Goal: Task Accomplishment & Management: Complete application form

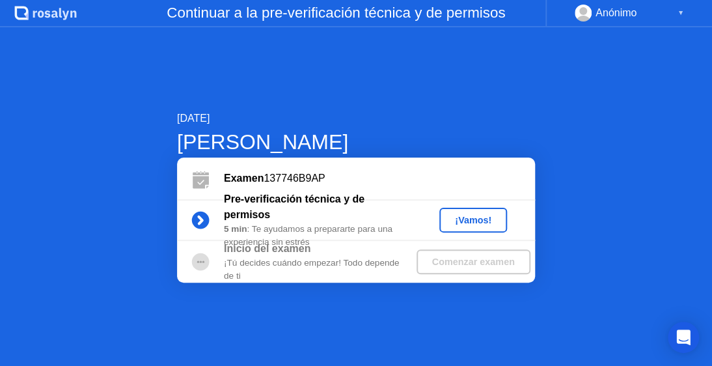
click at [479, 225] on div "¡Vamos!" at bounding box center [473, 220] width 57 height 10
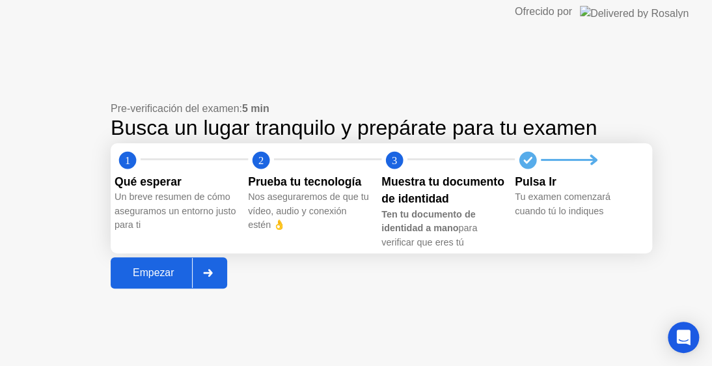
click at [206, 277] on icon at bounding box center [208, 273] width 10 height 8
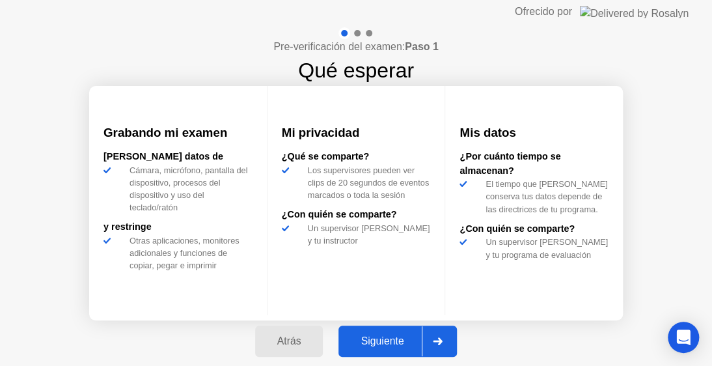
click at [445, 346] on div at bounding box center [437, 341] width 31 height 30
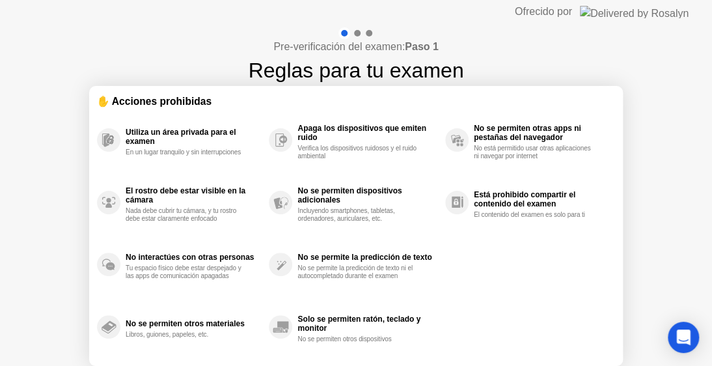
click at [636, 145] on div "Pre-verificación del examen: Paso 1 Reglas para tu examen ✋ Acciones prohibidas…" at bounding box center [356, 217] width 712 height 388
drag, startPoint x: 711, startPoint y: 107, endPoint x: 698, endPoint y: 171, distance: 65.7
click at [705, 180] on div "Pre-verificación del examen: Paso 1 Reglas para tu examen ✋ Acciones prohibidas…" at bounding box center [356, 217] width 712 height 388
drag, startPoint x: 680, startPoint y: 120, endPoint x: 688, endPoint y: 185, distance: 65.6
click at [678, 201] on div "Pre-verificación del examen: Paso 1 Reglas para tu examen ✋ Acciones prohibidas…" at bounding box center [356, 217] width 712 height 388
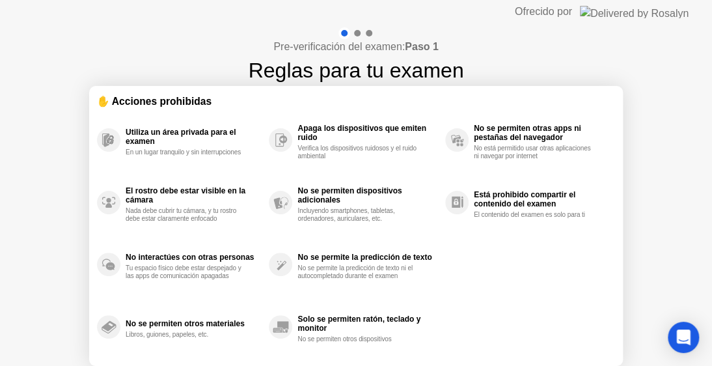
drag, startPoint x: 711, startPoint y: 80, endPoint x: 711, endPoint y: 151, distance: 71.0
click at [711, 151] on div "Pre-verificación del examen: Paso 1 Reglas para tu examen ✋ Acciones prohibidas…" at bounding box center [356, 217] width 712 height 388
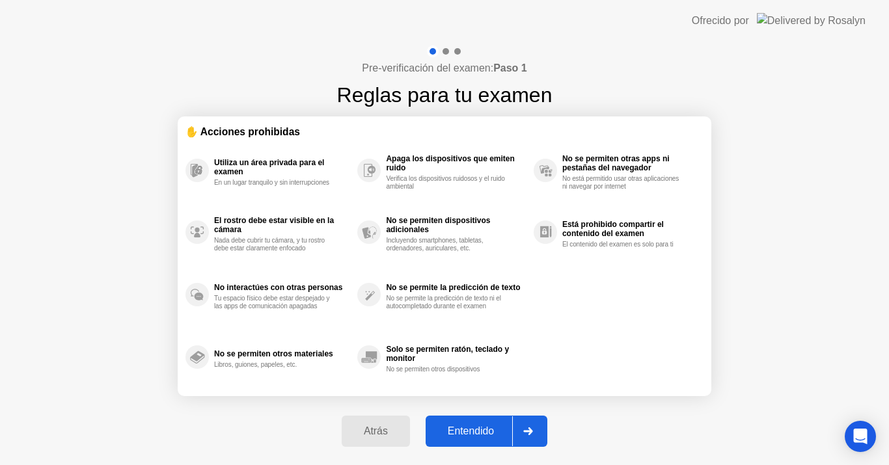
click at [499, 365] on div "Entendido" at bounding box center [471, 432] width 83 height 12
select select "**********"
select select "*******"
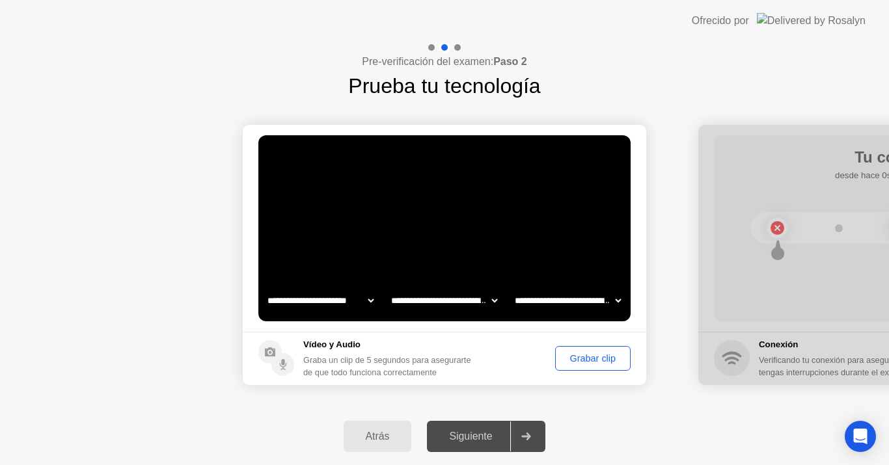
click at [601, 353] on div "Grabar clip" at bounding box center [593, 358] width 66 height 10
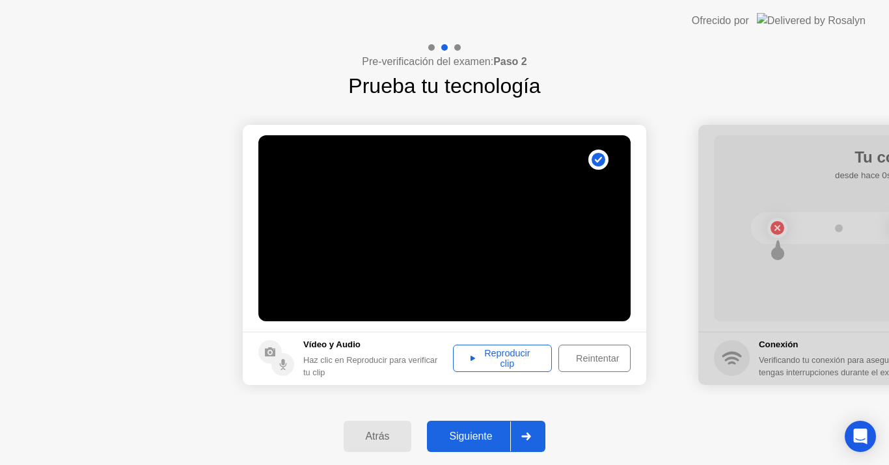
click at [526, 362] on div "Reproducir clip" at bounding box center [503, 358] width 90 height 21
click at [531, 365] on icon at bounding box center [526, 437] width 10 height 8
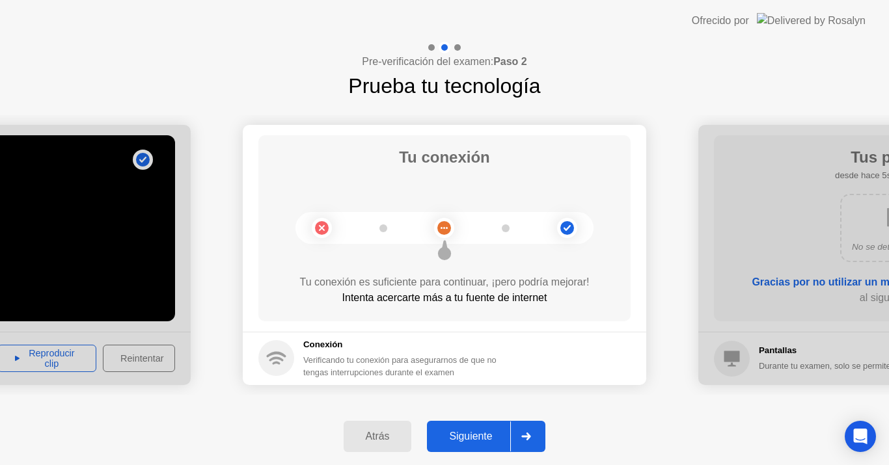
click at [531, 365] on icon at bounding box center [526, 437] width 10 height 8
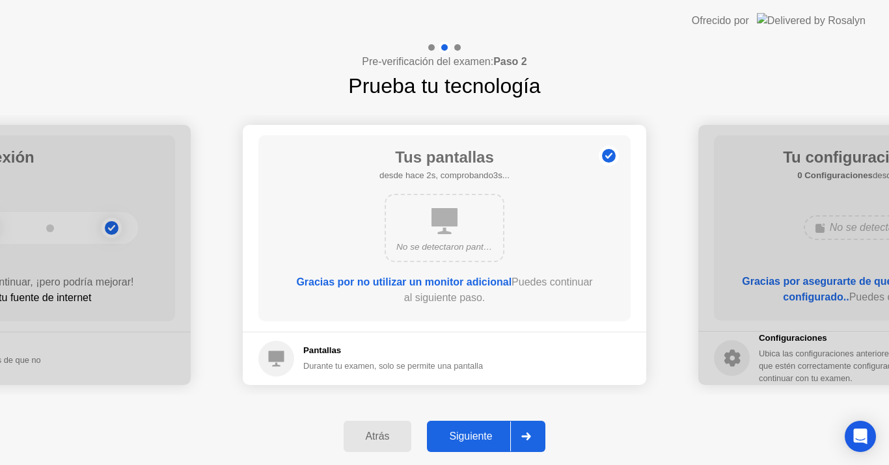
click at [531, 365] on icon at bounding box center [526, 437] width 10 height 8
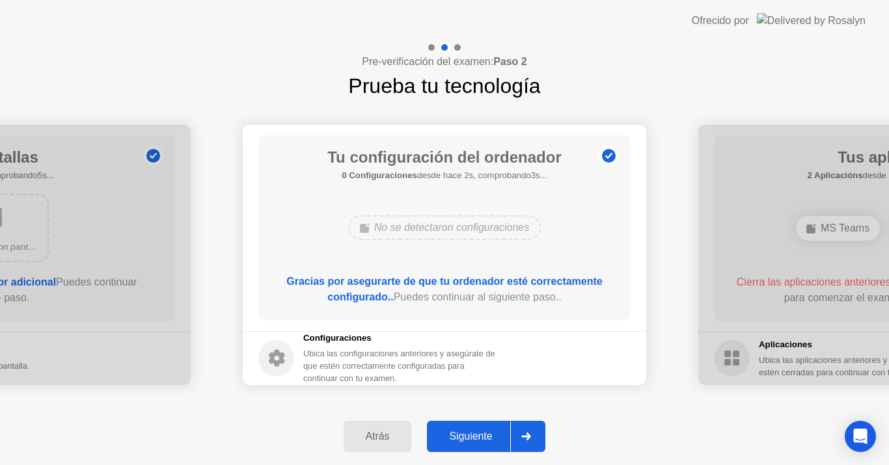
click at [531, 365] on icon at bounding box center [526, 437] width 10 height 8
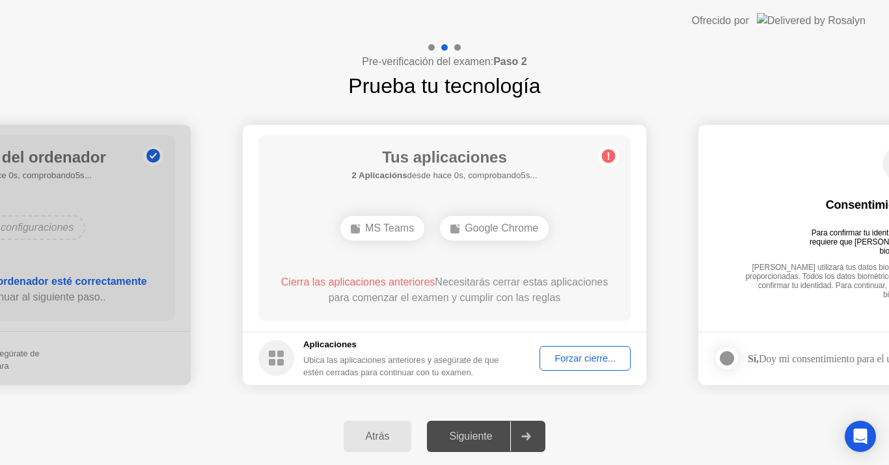
click at [577, 361] on div "Forzar cierre..." at bounding box center [585, 358] width 82 height 10
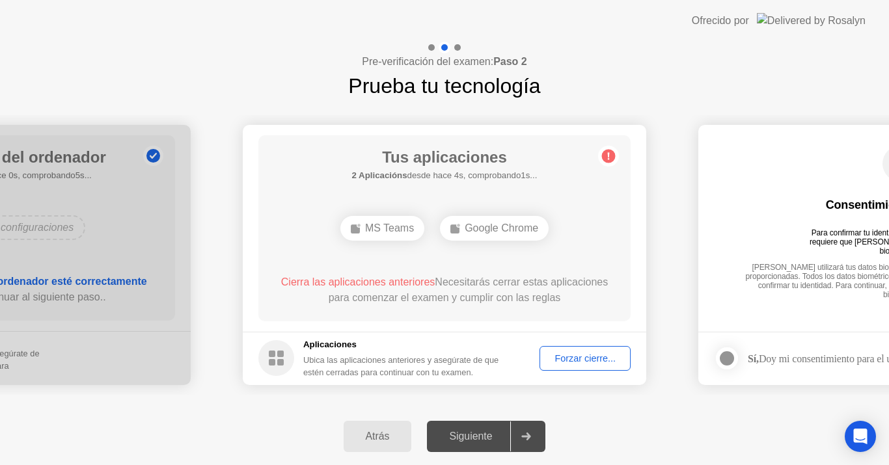
click at [574, 349] on button "Forzar cierre..." at bounding box center [585, 358] width 91 height 25
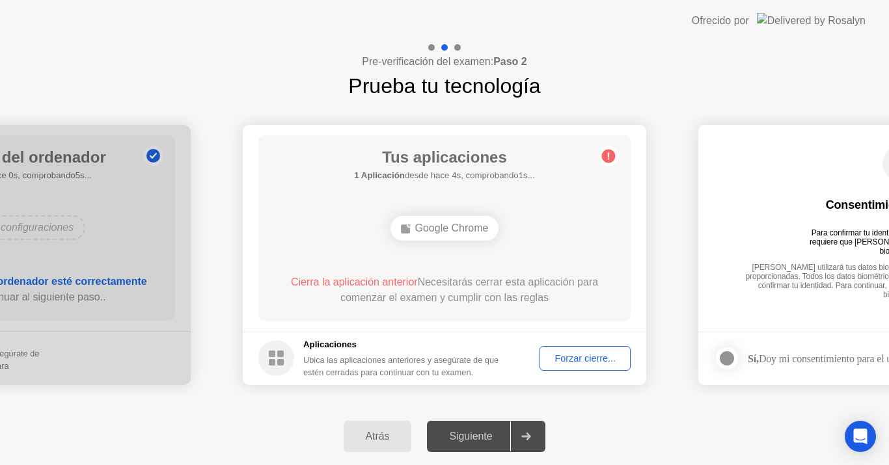
click at [556, 354] on div "Forzar cierre..." at bounding box center [585, 358] width 82 height 10
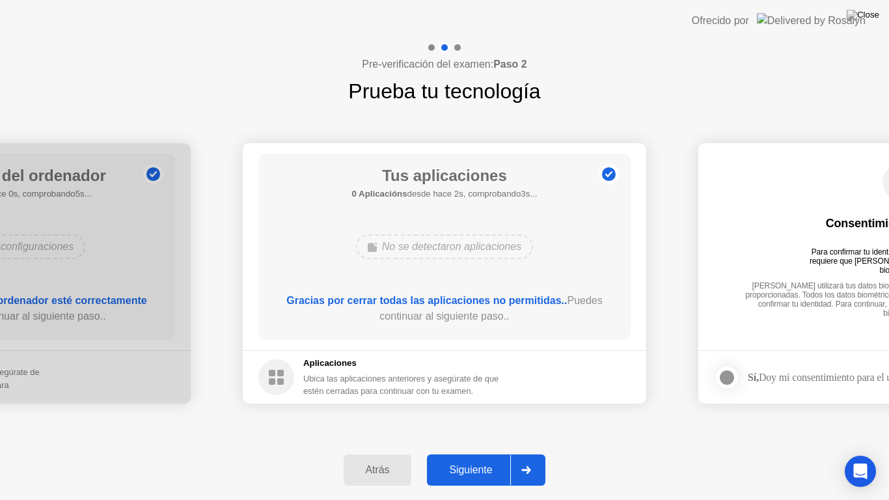
click at [502, 365] on button "Siguiente" at bounding box center [486, 469] width 118 height 31
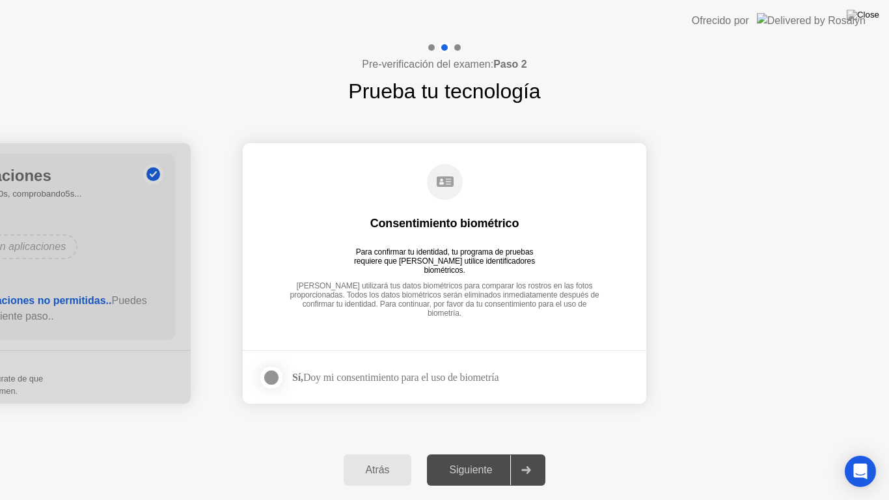
click at [268, 365] on div at bounding box center [272, 378] width 16 height 16
click at [504, 365] on button "Siguiente" at bounding box center [486, 469] width 118 height 31
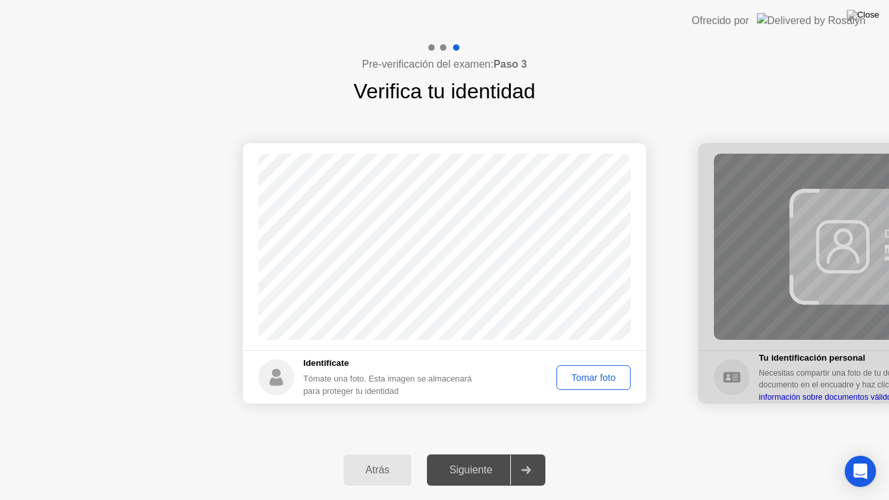
click at [597, 365] on div "Tomar foto" at bounding box center [593, 377] width 65 height 10
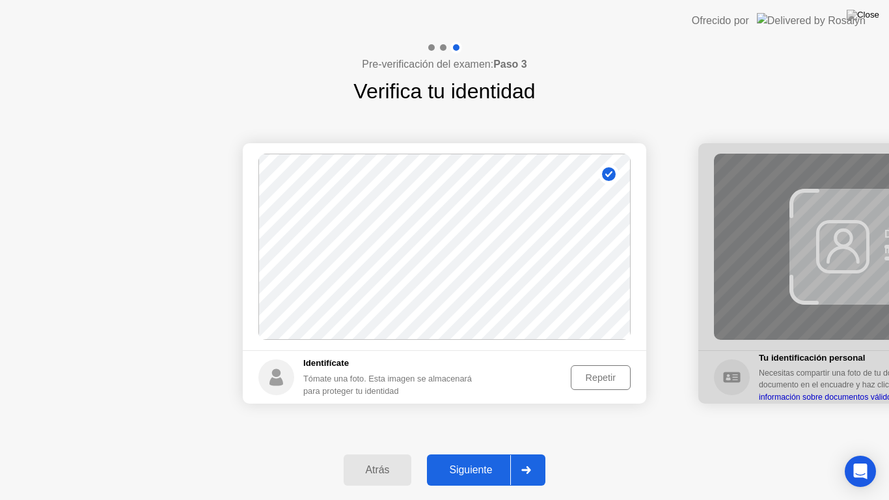
click at [523, 365] on div at bounding box center [525, 470] width 31 height 30
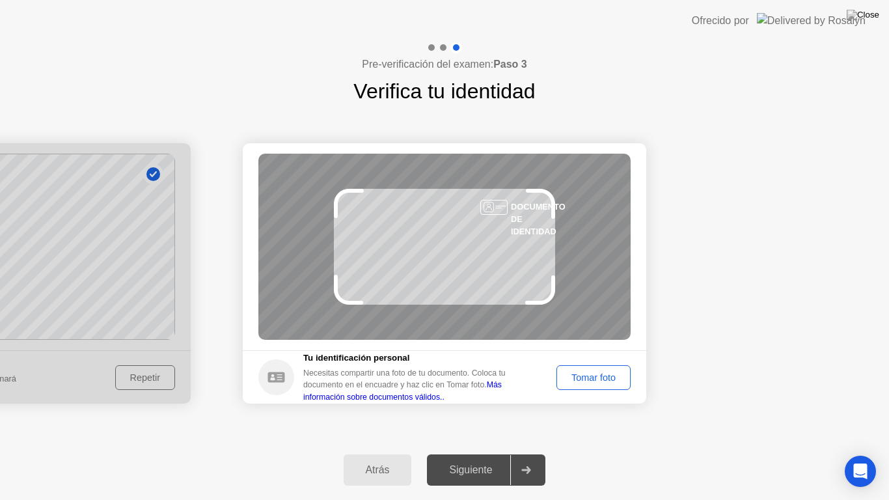
click at [599, 365] on div "Tomar foto" at bounding box center [593, 377] width 65 height 10
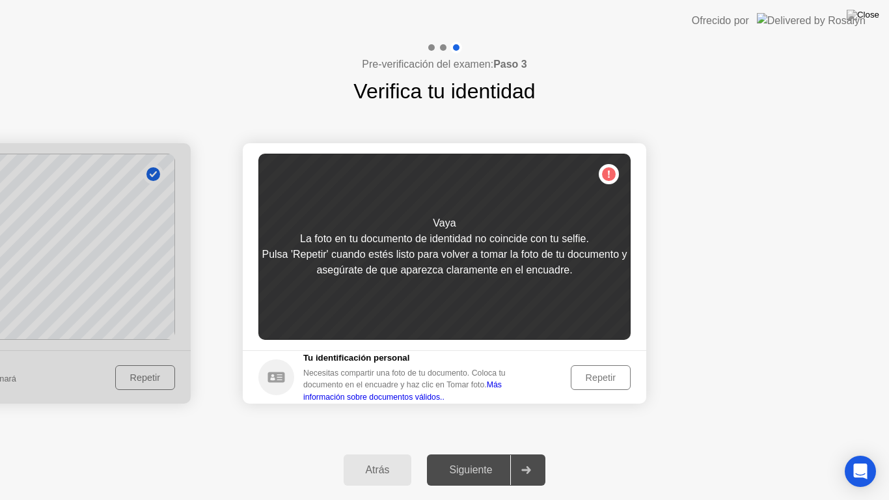
click at [599, 365] on div "Repetir" at bounding box center [600, 377] width 51 height 10
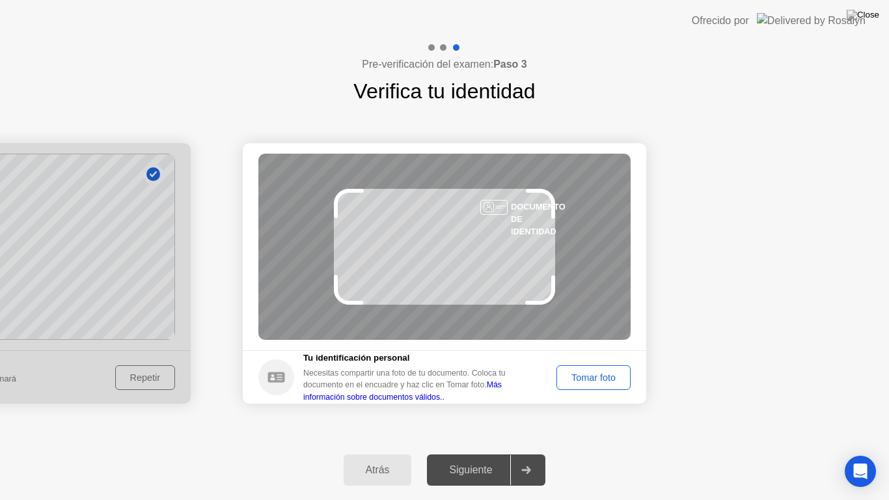
click at [599, 365] on div "Tomar foto" at bounding box center [593, 377] width 65 height 10
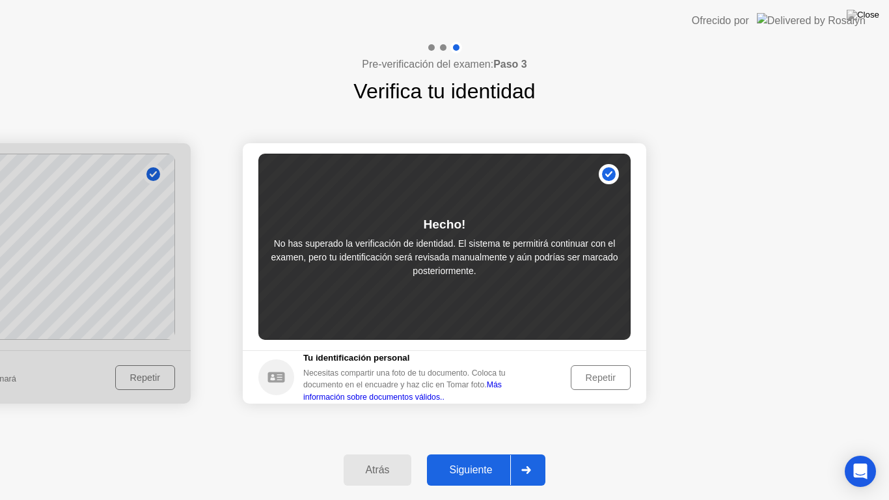
click at [527, 365] on div at bounding box center [525, 470] width 31 height 30
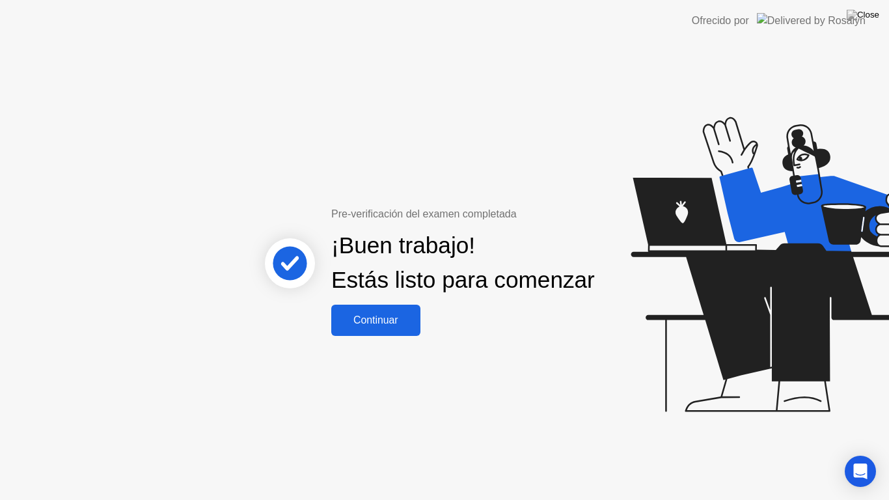
click at [378, 326] on div "Continuar" at bounding box center [375, 320] width 81 height 12
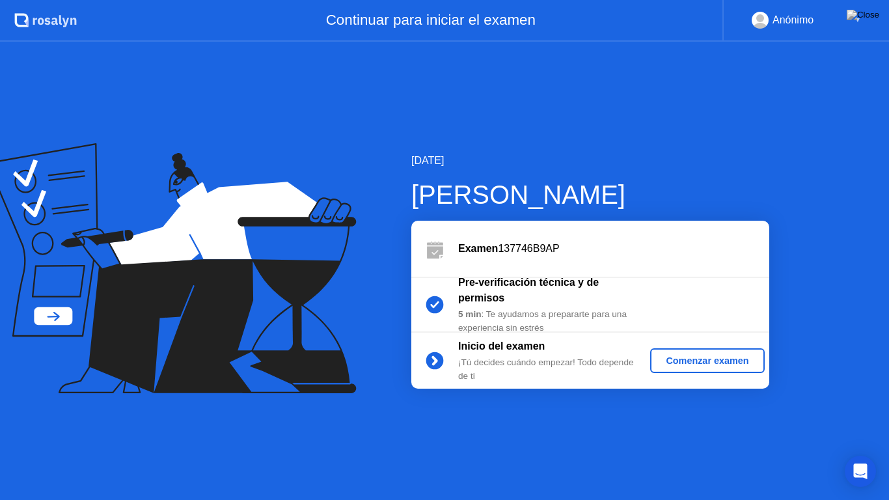
click at [681, 355] on div "Comenzar examen" at bounding box center [706, 360] width 103 height 10
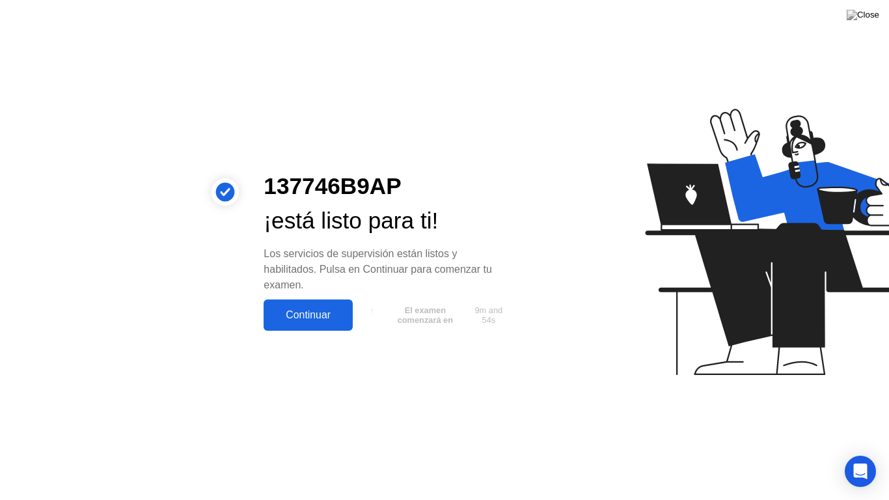
click at [318, 317] on div "Continuar" at bounding box center [308, 315] width 81 height 12
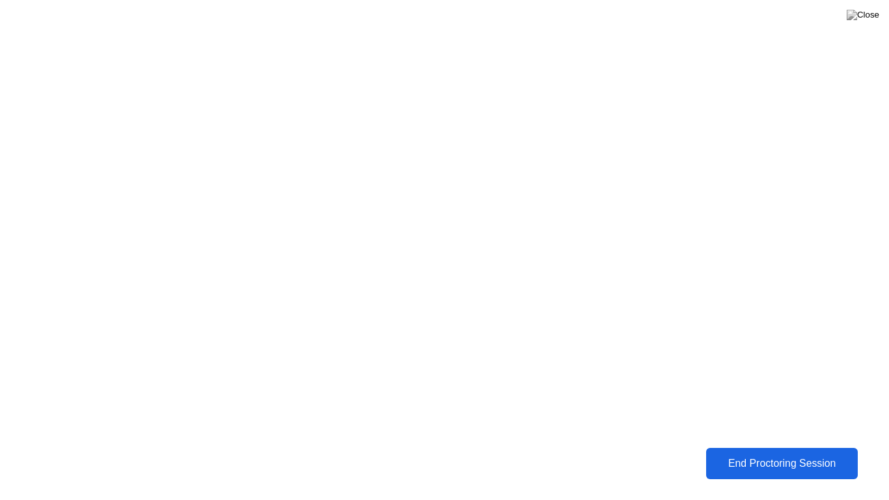
click at [711, 365] on div "End Proctoring Session" at bounding box center [782, 464] width 145 height 12
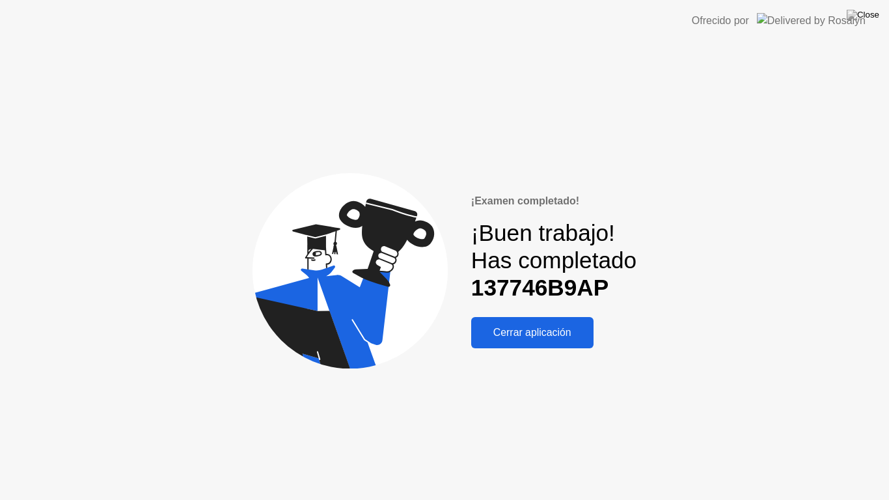
click at [557, 333] on div "Cerrar aplicación" at bounding box center [532, 333] width 115 height 12
